Goal: Task Accomplishment & Management: Use online tool/utility

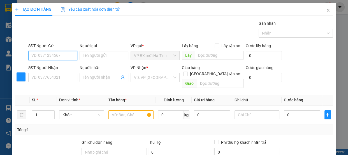
click at [43, 54] on input "SĐT Người Gửi" at bounding box center [52, 55] width 49 height 9
click at [51, 65] on div "0337136028 - e" at bounding box center [52, 67] width 42 height 6
type input "0337136028"
type input "e"
type input "0337136028"
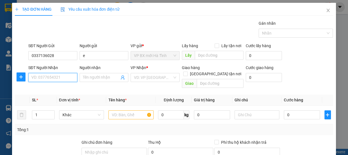
click at [42, 78] on input "SĐT Người Nhận" at bounding box center [52, 77] width 49 height 9
type input "0326257604"
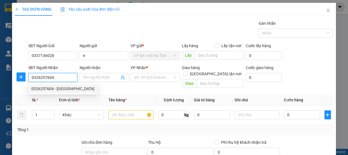
click at [62, 87] on div "0326257604 - [GEOGRAPHIC_DATA]" at bounding box center [62, 88] width 63 height 6
type input "sơn Hương"
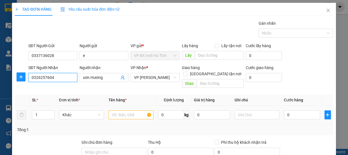
type input "0326257604"
click at [112, 111] on input "text" at bounding box center [130, 114] width 45 height 9
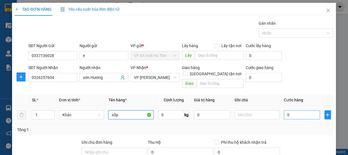
type input "xốp"
click at [284, 110] on input "0" at bounding box center [302, 114] width 36 height 9
type input "3"
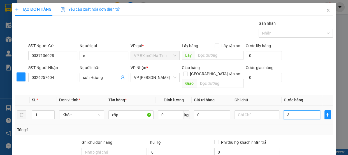
type input "30"
type input "300"
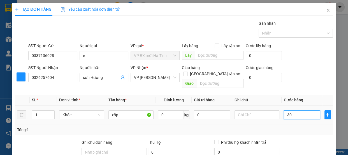
type input "300"
type input "3.000"
type input "30.000"
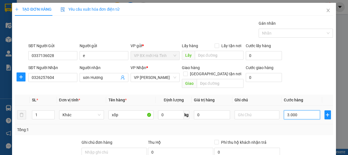
type input "30.000"
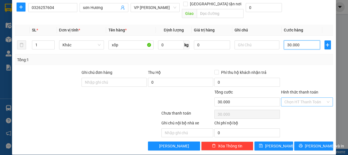
type input "30.000"
click at [297, 97] on input "Hình thức thanh toán" at bounding box center [304, 101] width 41 height 8
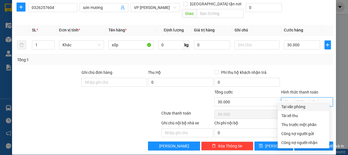
click at [298, 104] on div "Tại văn phòng" at bounding box center [303, 106] width 45 height 6
type input "0"
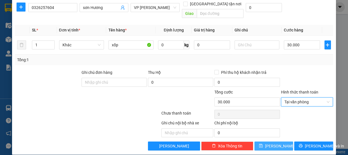
click at [273, 143] on span "[PERSON_NAME]" at bounding box center [280, 146] width 30 height 6
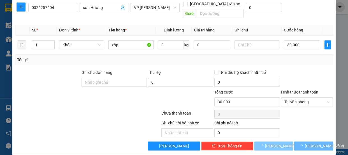
type input "0"
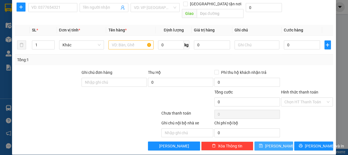
scroll to position [0, 0]
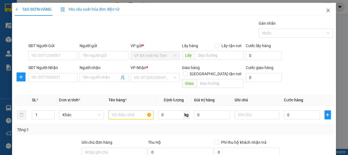
click at [326, 10] on icon "close" at bounding box center [328, 10] width 4 height 4
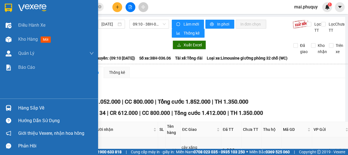
click at [6, 4] on img at bounding box center [8, 8] width 7 height 8
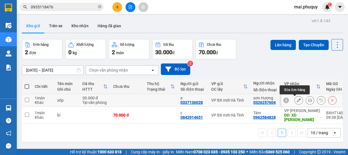
click at [297, 101] on icon at bounding box center [299, 100] width 4 height 4
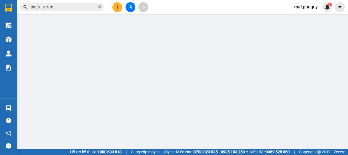
type input "0337136028"
type input "e"
type input "0326257604"
type input "sơn Hương"
type input "30.000"
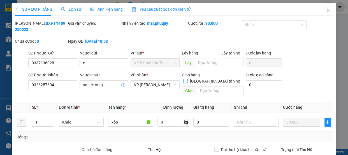
click at [187, 79] on input "[GEOGRAPHIC_DATA] tận nơi" at bounding box center [185, 81] width 4 height 4
checkbox input "true"
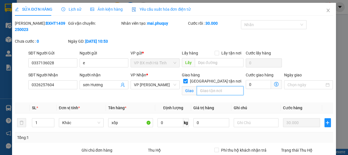
click at [197, 86] on input "text" at bounding box center [220, 90] width 47 height 9
type input "D"
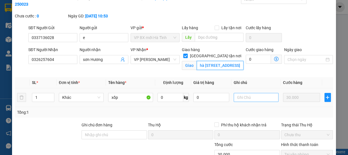
type input "Đối diện nhà số nhà [STREET_ADDRESS]"
click at [234, 97] on input "text" at bounding box center [256, 97] width 45 height 9
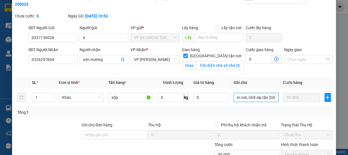
scroll to position [84, 0]
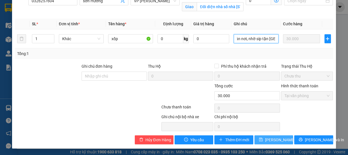
type input "nhờ síp tân nơi, nhờ síp tận [GEOGRAPHIC_DATA]"
click at [279, 142] on span "[PERSON_NAME] thay đổi" at bounding box center [287, 139] width 45 height 6
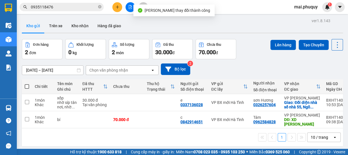
click at [26, 85] on span at bounding box center [27, 86] width 4 height 4
click at [27, 83] on input "checkbox" at bounding box center [27, 83] width 0 height 0
checkbox input "true"
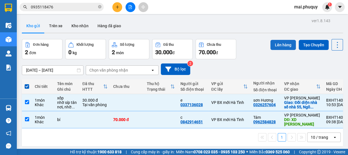
click at [275, 42] on button "Lên hàng" at bounding box center [282, 45] width 25 height 10
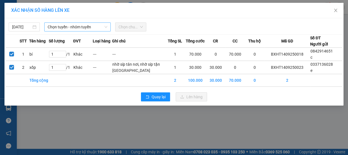
click at [72, 27] on span "Chọn tuyến - nhóm tuyến" at bounding box center [78, 27] width 60 height 8
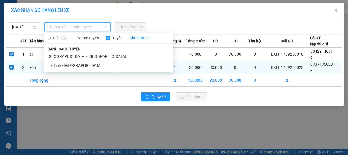
click at [60, 65] on li "Hà Tĩnh - [GEOGRAPHIC_DATA]" at bounding box center [108, 65] width 129 height 9
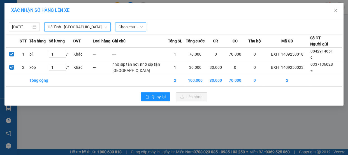
click at [138, 27] on span "Chọn chuyến" at bounding box center [130, 27] width 24 height 8
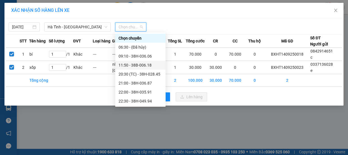
click at [143, 64] on div "11:50 - 38B-006.18" at bounding box center [140, 65] width 44 height 6
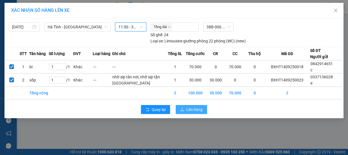
click at [190, 112] on span "Lên hàng" at bounding box center [194, 109] width 16 height 6
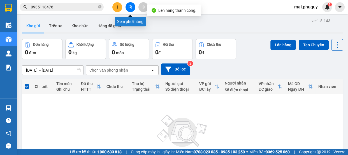
click at [131, 8] on icon "file-add" at bounding box center [130, 7] width 4 height 4
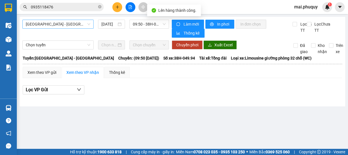
click at [46, 25] on span "[GEOGRAPHIC_DATA] - [GEOGRAPHIC_DATA]" at bounding box center [58, 24] width 64 height 8
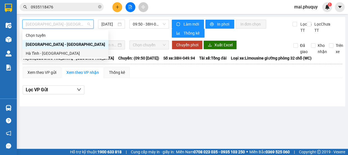
click at [33, 52] on div "Hà Tĩnh - [GEOGRAPHIC_DATA]" at bounding box center [65, 53] width 79 height 6
type input "[DATE]"
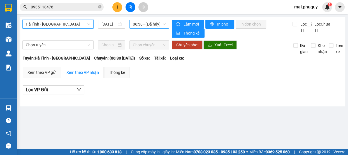
click at [149, 25] on span "06:30 - (Đã hủy)" at bounding box center [149, 24] width 33 height 8
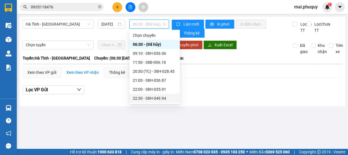
scroll to position [27, 0]
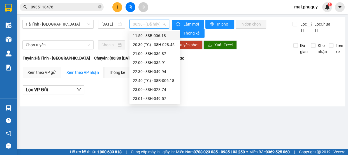
click at [153, 36] on div "11:50 - 38B-006.18" at bounding box center [155, 35] width 44 height 6
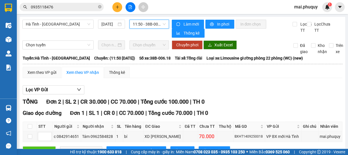
scroll to position [92, 0]
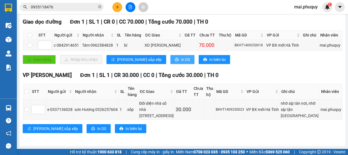
click at [170, 55] on button "In DS" at bounding box center [182, 59] width 24 height 9
click at [29, 109] on input "checkbox" at bounding box center [26, 109] width 4 height 4
checkbox input "true"
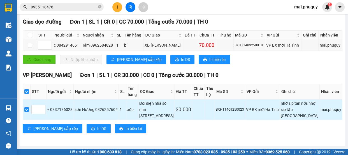
checkbox input "true"
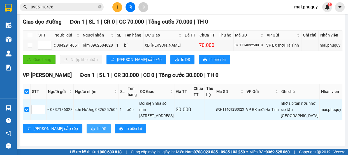
click at [97, 128] on span "In DS" at bounding box center [101, 128] width 9 height 6
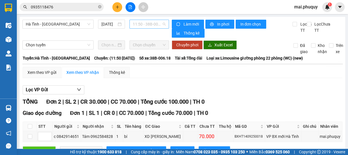
click at [146, 23] on span "11:50 - 38B-006.18" at bounding box center [149, 24] width 33 height 8
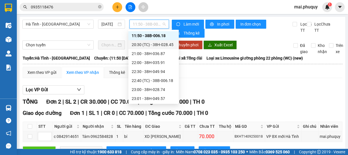
scroll to position [1, 0]
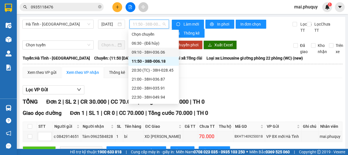
drag, startPoint x: 155, startPoint y: 52, endPoint x: 143, endPoint y: 41, distance: 16.4
click at [153, 49] on div "09:10 - 38H-036.06" at bounding box center [154, 52] width 44 height 6
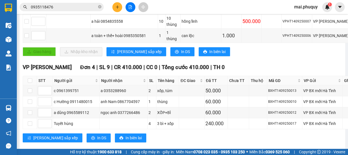
scroll to position [145, 0]
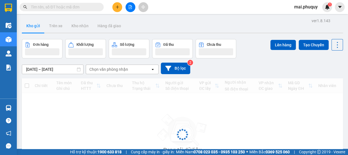
scroll to position [25, 0]
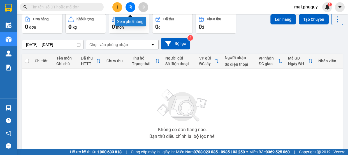
click at [131, 7] on icon "file-add" at bounding box center [130, 7] width 4 height 4
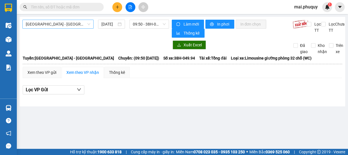
click at [44, 24] on span "[GEOGRAPHIC_DATA] - [GEOGRAPHIC_DATA]" at bounding box center [58, 24] width 64 height 8
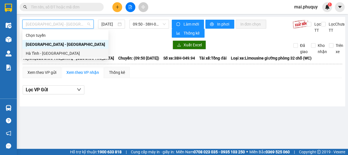
click at [25, 51] on div "Hà Tĩnh - [GEOGRAPHIC_DATA]" at bounding box center [65, 53] width 86 height 9
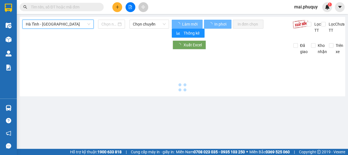
type input "[DATE]"
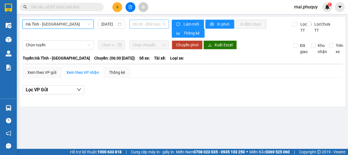
click at [157, 24] on span "06:30 - (Đã hủy)" at bounding box center [149, 24] width 33 height 8
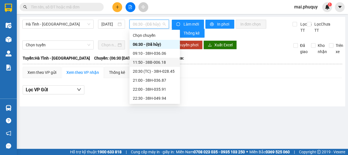
click at [144, 59] on div "11:50 - 38B-006.18" at bounding box center [155, 62] width 44 height 6
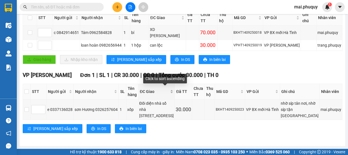
scroll to position [87, 0]
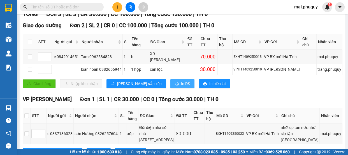
click at [181, 83] on span "In DS" at bounding box center [185, 83] width 9 height 6
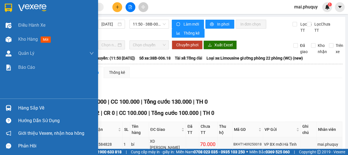
click at [10, 8] on img at bounding box center [8, 8] width 7 height 8
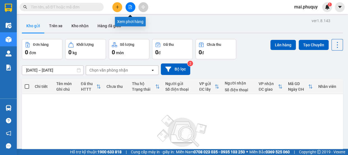
click at [132, 7] on button at bounding box center [130, 7] width 10 height 10
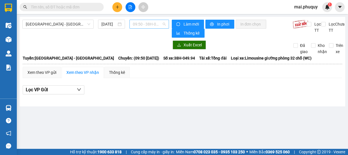
click at [150, 25] on span "09:50 - 38H-049.94" at bounding box center [149, 24] width 33 height 8
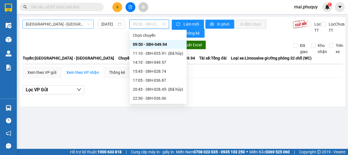
click at [57, 23] on span "[GEOGRAPHIC_DATA] - [GEOGRAPHIC_DATA]" at bounding box center [58, 24] width 64 height 8
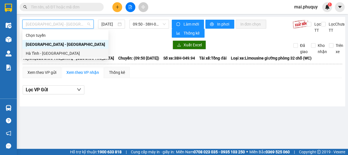
click at [45, 53] on div "Hà Tĩnh - [GEOGRAPHIC_DATA]" at bounding box center [65, 53] width 79 height 6
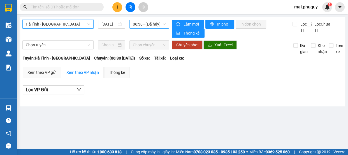
click at [150, 23] on span "06:30 - (Đã hủy)" at bounding box center [149, 24] width 33 height 8
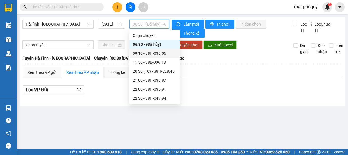
click at [150, 51] on div "09:10 - 38H-036.06" at bounding box center [155, 53] width 44 height 6
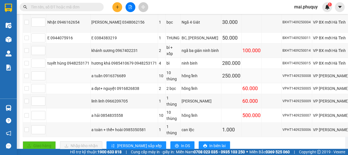
scroll to position [204, 0]
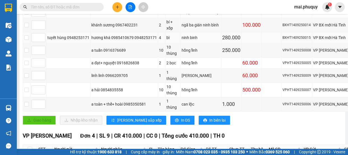
click at [116, 41] on div "hương khá 0985410679 0948253171" at bounding box center [124, 37] width 66 height 6
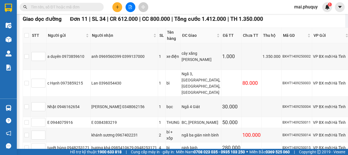
scroll to position [43, 0]
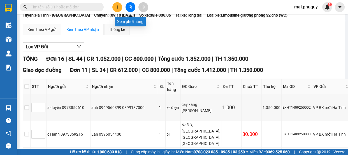
click at [129, 6] on icon "file-add" at bounding box center [130, 7] width 4 height 4
click at [132, 8] on button at bounding box center [130, 7] width 10 height 10
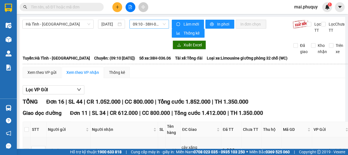
click at [148, 24] on span "09:10 - 38H-036.06" at bounding box center [149, 24] width 33 height 8
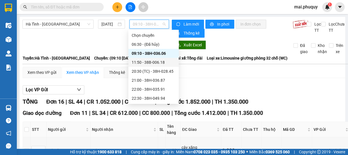
click at [148, 60] on div "11:50 - 38B-006.18" at bounding box center [154, 62] width 44 height 6
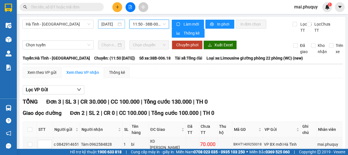
click at [106, 22] on input "[DATE]" at bounding box center [108, 24] width 15 height 6
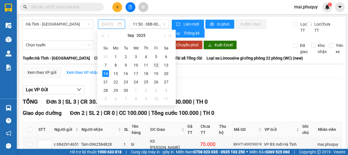
click at [156, 64] on div "12" at bounding box center [156, 65] width 7 height 7
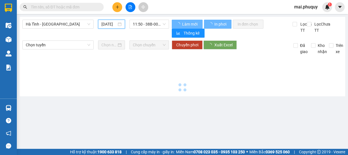
type input "12/09/2025"
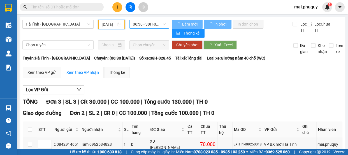
click at [151, 23] on span "06:30 - 38H-028.45 - (Đã hủy)" at bounding box center [149, 24] width 33 height 8
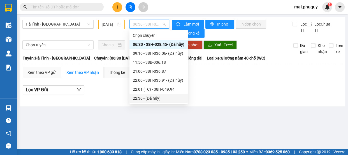
scroll to position [27, 0]
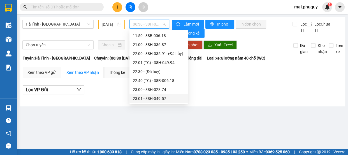
click at [151, 98] on div "23:01 - 38H-049.57" at bounding box center [159, 98] width 52 height 6
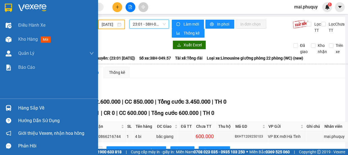
click at [8, 9] on img at bounding box center [8, 8] width 7 height 8
